Goal: Obtain resource: Download file/media

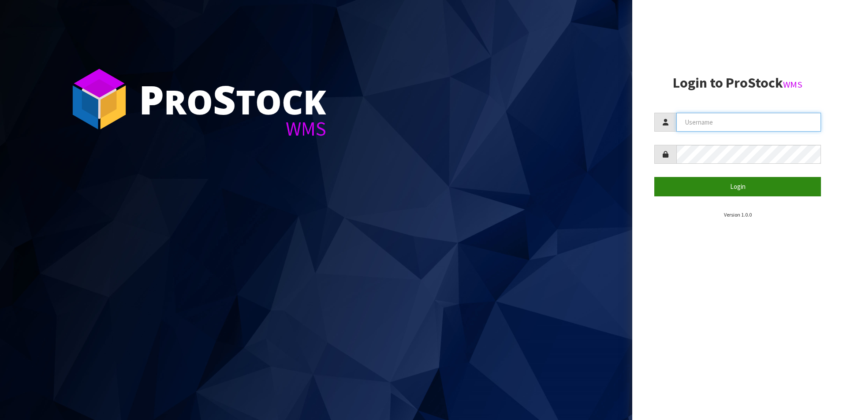
type input "[PERSON_NAME][EMAIL_ADDRESS][DOMAIN_NAME]"
click at [722, 184] on button "Login" at bounding box center [737, 186] width 167 height 19
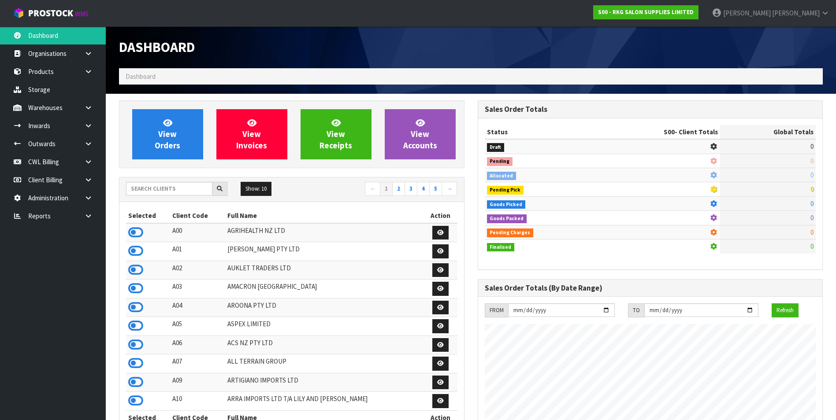
scroll to position [668, 358]
click at [85, 216] on icon at bounding box center [88, 216] width 8 height 7
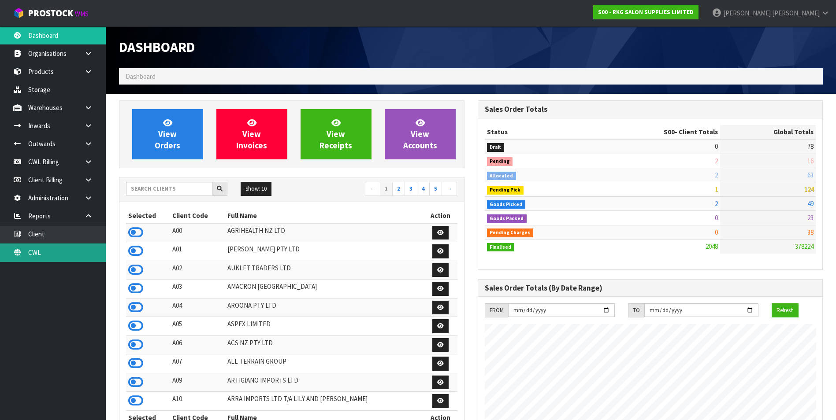
click at [75, 254] on link "CWL" at bounding box center [53, 253] width 106 height 18
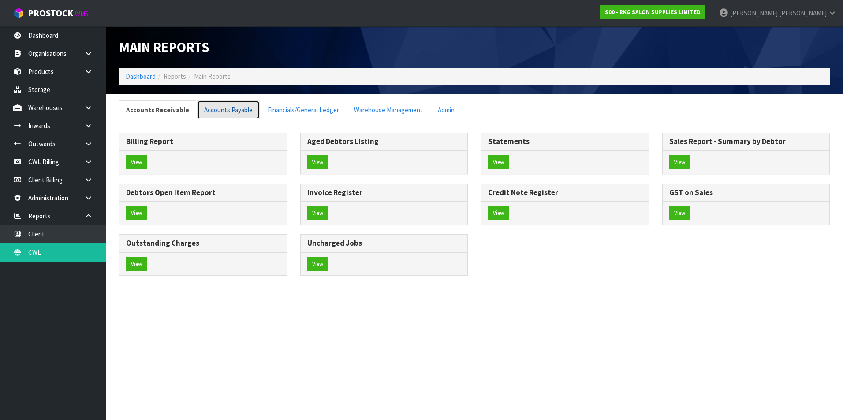
drag, startPoint x: 239, startPoint y: 110, endPoint x: 253, endPoint y: 115, distance: 14.9
click at [239, 111] on link "Accounts Payable" at bounding box center [228, 109] width 63 height 19
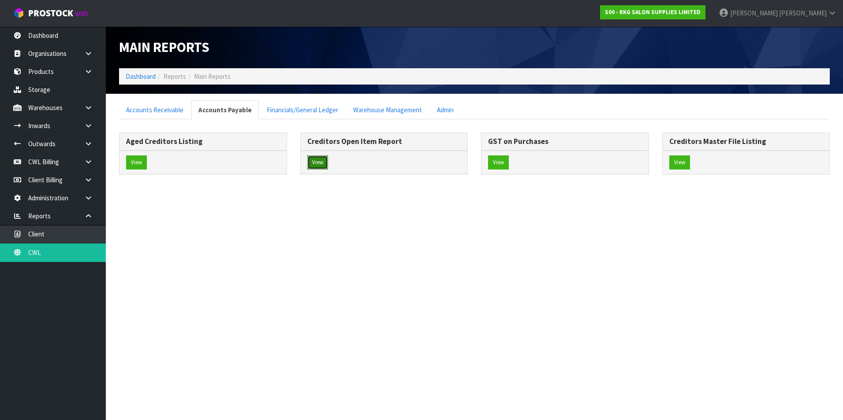
click at [318, 164] on button "View" at bounding box center [317, 163] width 21 height 14
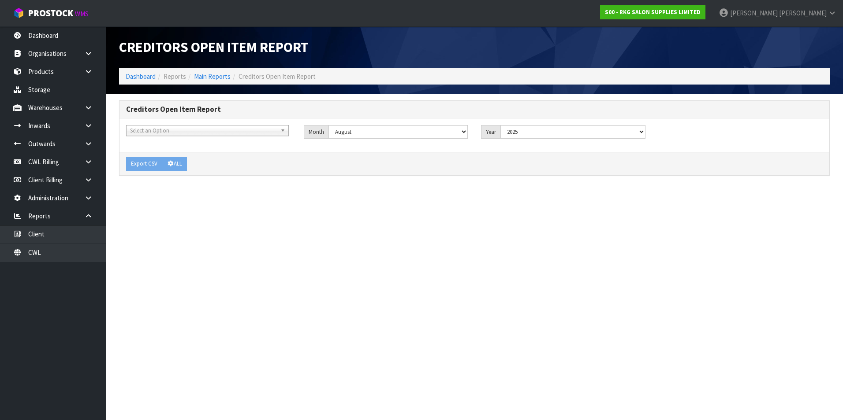
click at [149, 130] on span "Select an Option" at bounding box center [203, 131] width 147 height 11
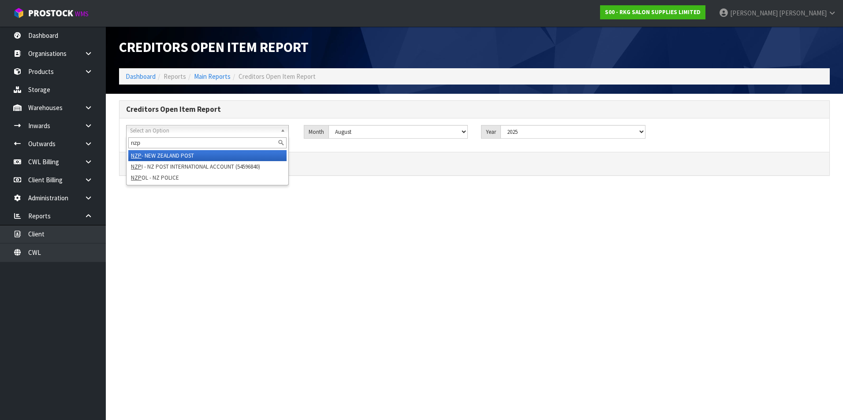
type input "nzp"
click at [178, 154] on li "NZP - NEW ZEALAND POST" at bounding box center [207, 155] width 158 height 11
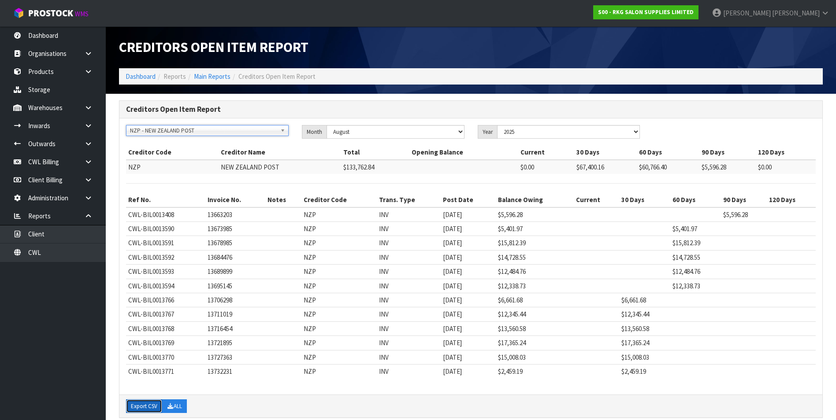
click at [147, 407] on button "Export CSV" at bounding box center [144, 407] width 36 height 14
